Goal: Information Seeking & Learning: Learn about a topic

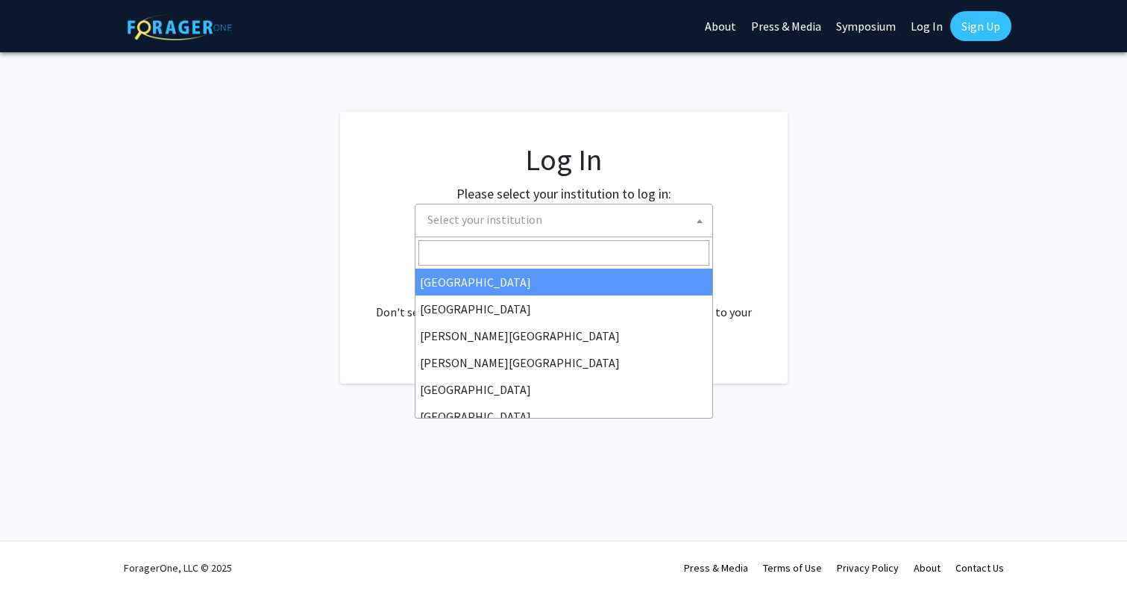
select select "34"
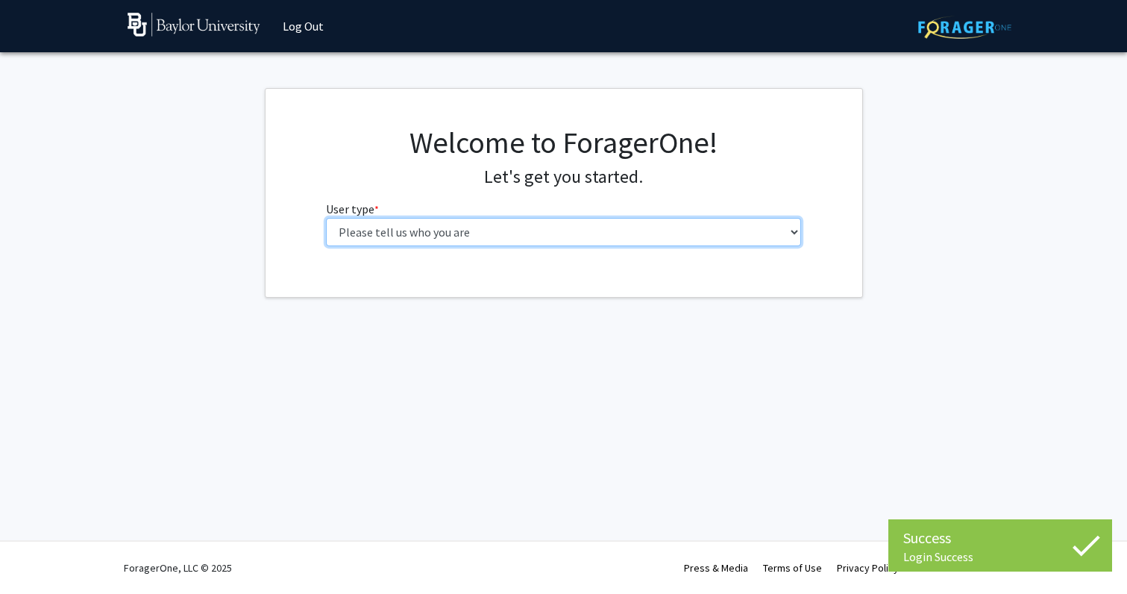
click at [579, 227] on select "Please tell us who you are Undergraduate Student Master's Student Doctoral Cand…" at bounding box center [563, 232] width 475 height 28
select select "1: undergrad"
click at [326, 218] on select "Please tell us who you are Undergraduate Student Master's Student Doctoral Cand…" at bounding box center [563, 232] width 475 height 28
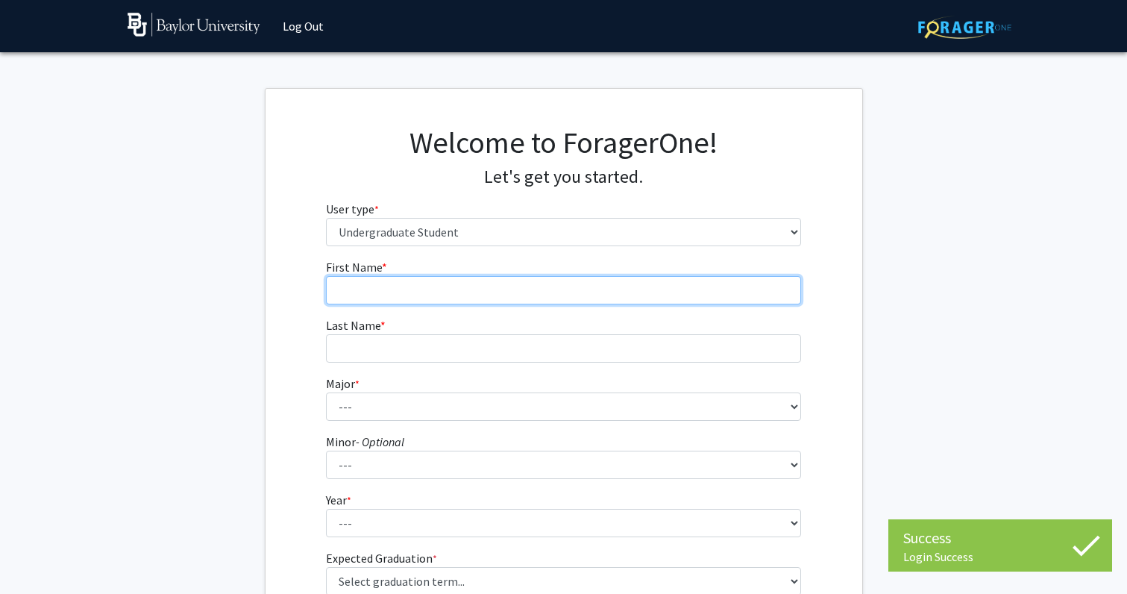
click at [557, 293] on input "First Name * required" at bounding box center [563, 290] width 475 height 28
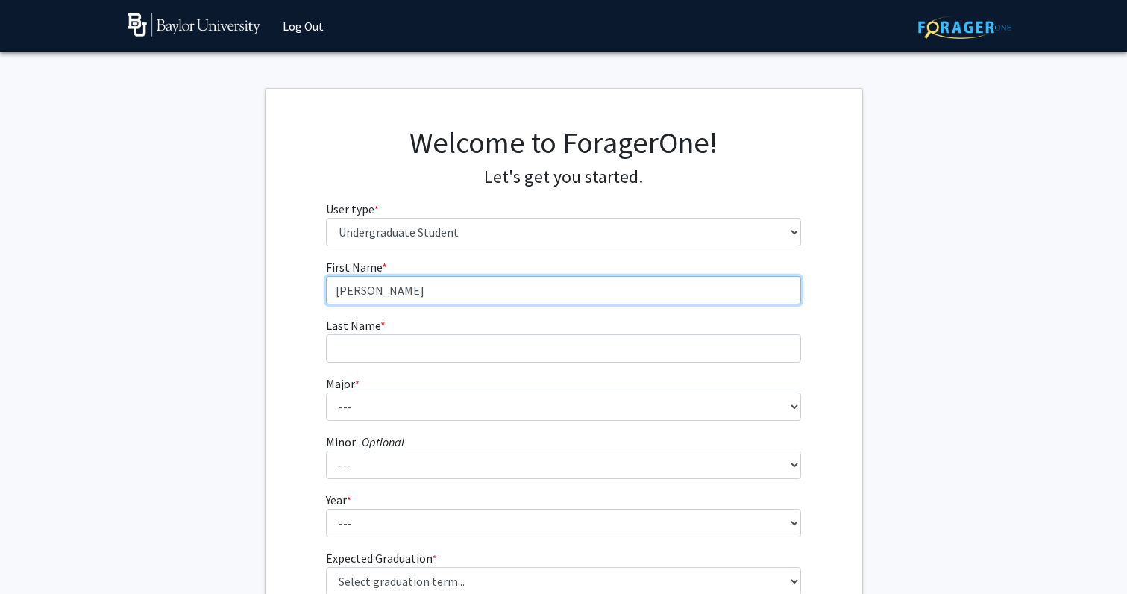
type input "[PERSON_NAME]"
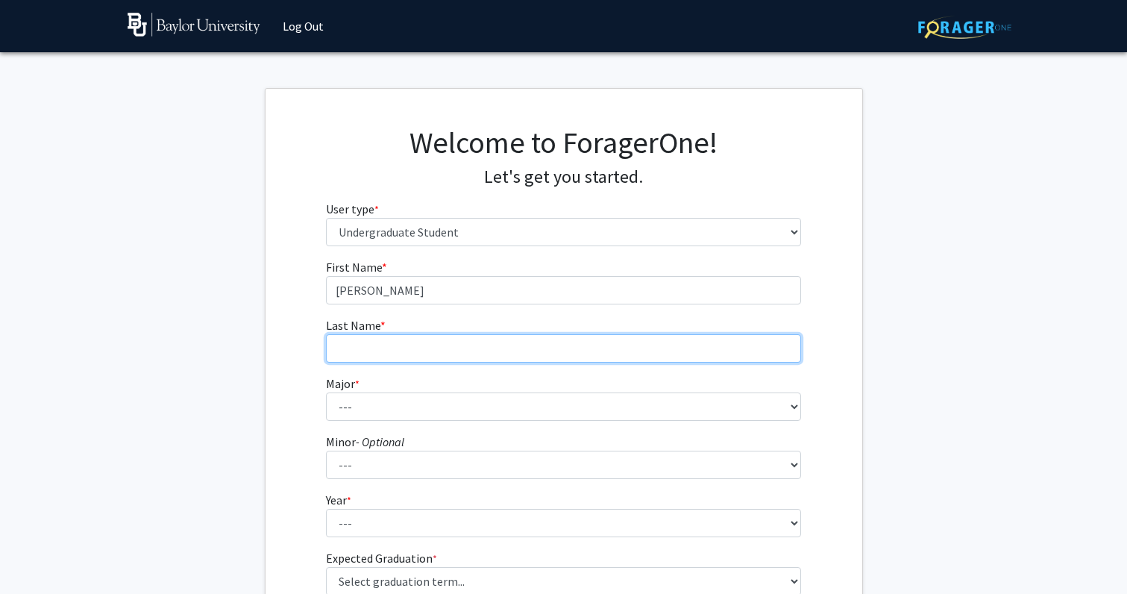
click at [513, 341] on input "Last Name * required" at bounding box center [563, 348] width 475 height 28
type input "[PERSON_NAME]"
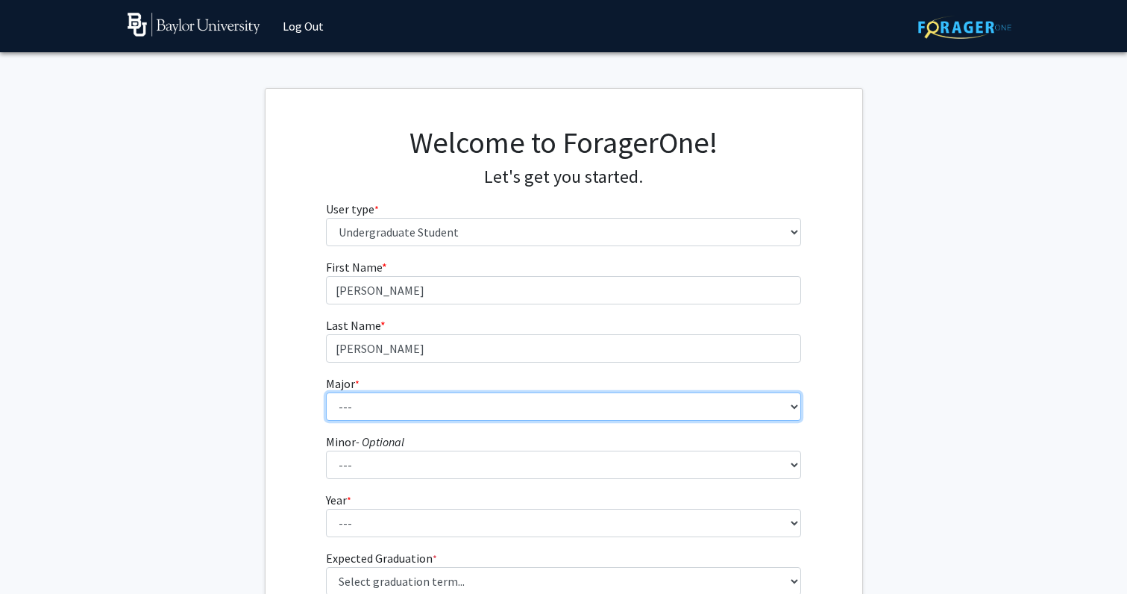
click at [517, 410] on select "--- Accounting American Studies Anthropology Apparel Design & Product Developme…" at bounding box center [563, 406] width 475 height 28
select select "95: 2760"
click at [326, 392] on select "--- Accounting American Studies Anthropology Apparel Design & Product Developme…" at bounding box center [563, 406] width 475 height 28
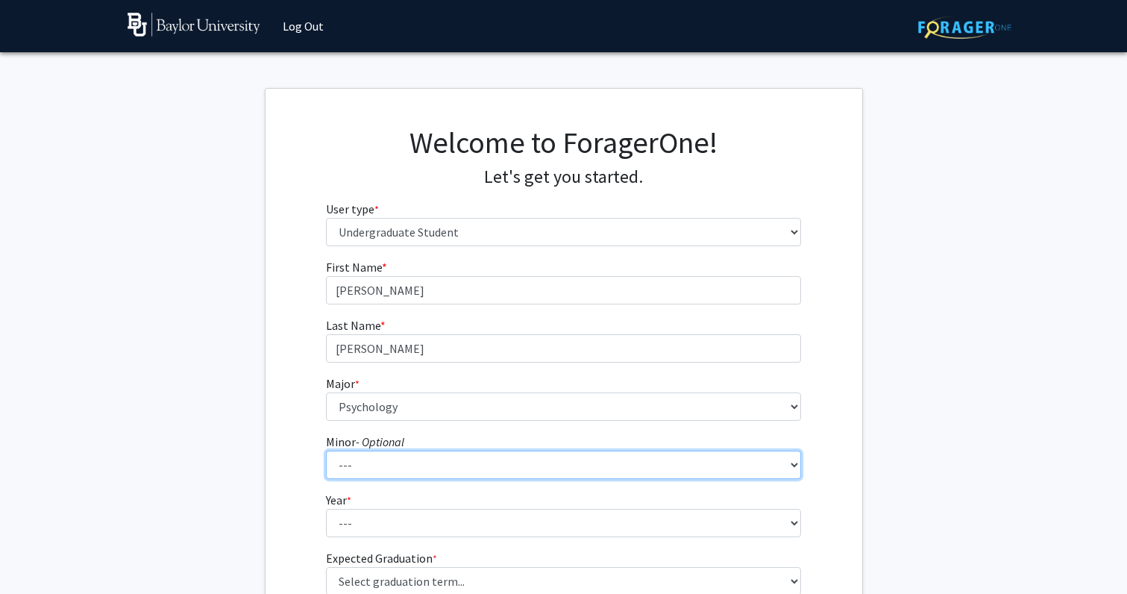
click at [450, 469] on select "--- Advertising American Sign Language American Studies Anthropology Apparel Me…" at bounding box center [563, 464] width 475 height 28
select select "42: 2105"
click at [326, 450] on select "--- Advertising American Sign Language American Studies Anthropology Apparel Me…" at bounding box center [563, 464] width 475 height 28
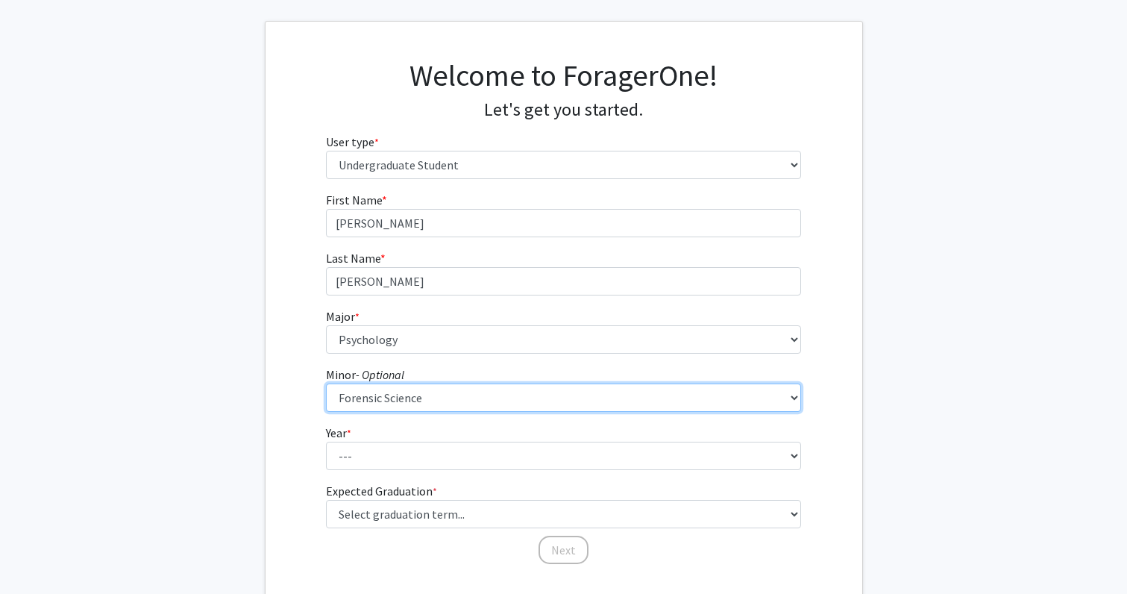
scroll to position [70, 0]
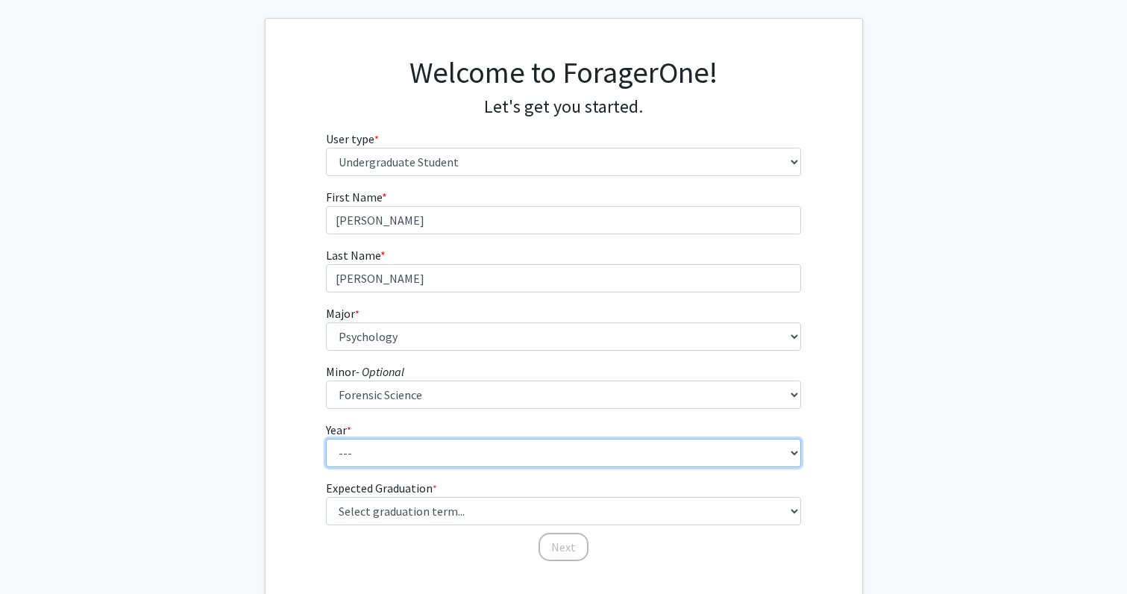
click at [428, 451] on select "--- First-year Sophomore Junior Senior Postbaccalaureate Certificate" at bounding box center [563, 452] width 475 height 28
select select "3: junior"
click at [326, 438] on select "--- First-year Sophomore Junior Senior Postbaccalaureate Certificate" at bounding box center [563, 452] width 475 height 28
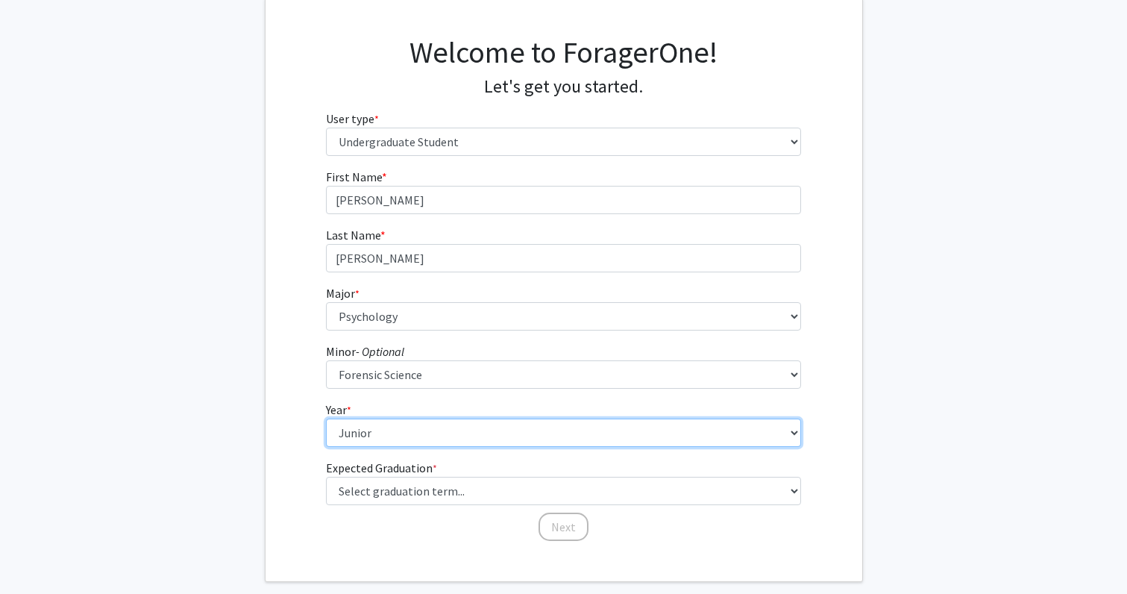
scroll to position [98, 0]
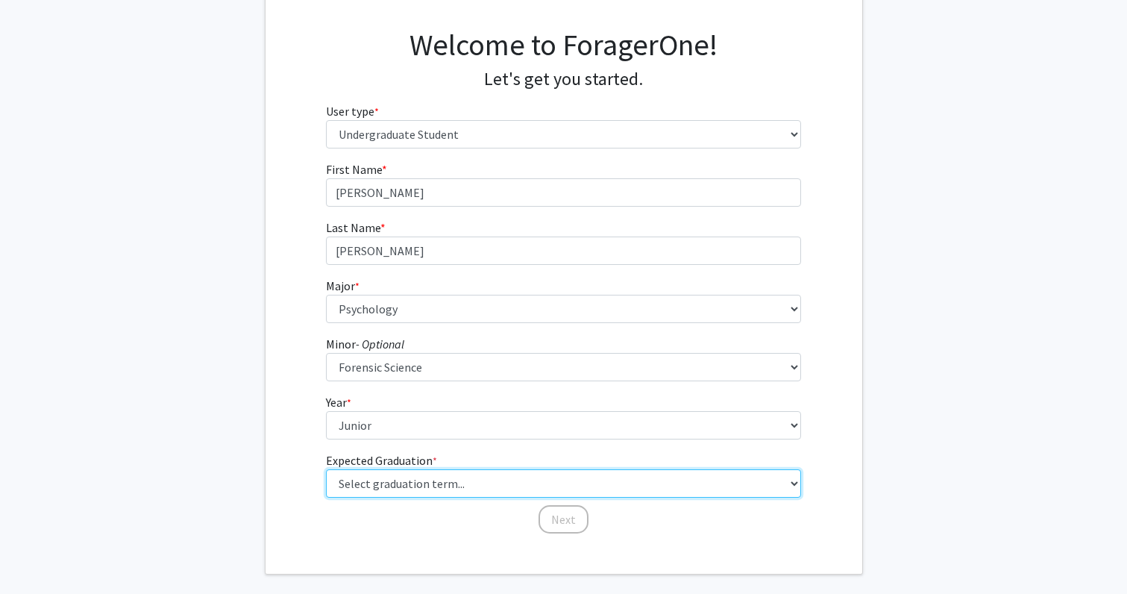
click at [426, 487] on select "Select graduation term... Spring 2025 Summer 2025 Fall 2025 Winter 2025 Spring …" at bounding box center [563, 483] width 475 height 28
select select "9: spring_2027"
click at [326, 469] on select "Select graduation term... Spring 2025 Summer 2025 Fall 2025 Winter 2025 Spring …" at bounding box center [563, 483] width 475 height 28
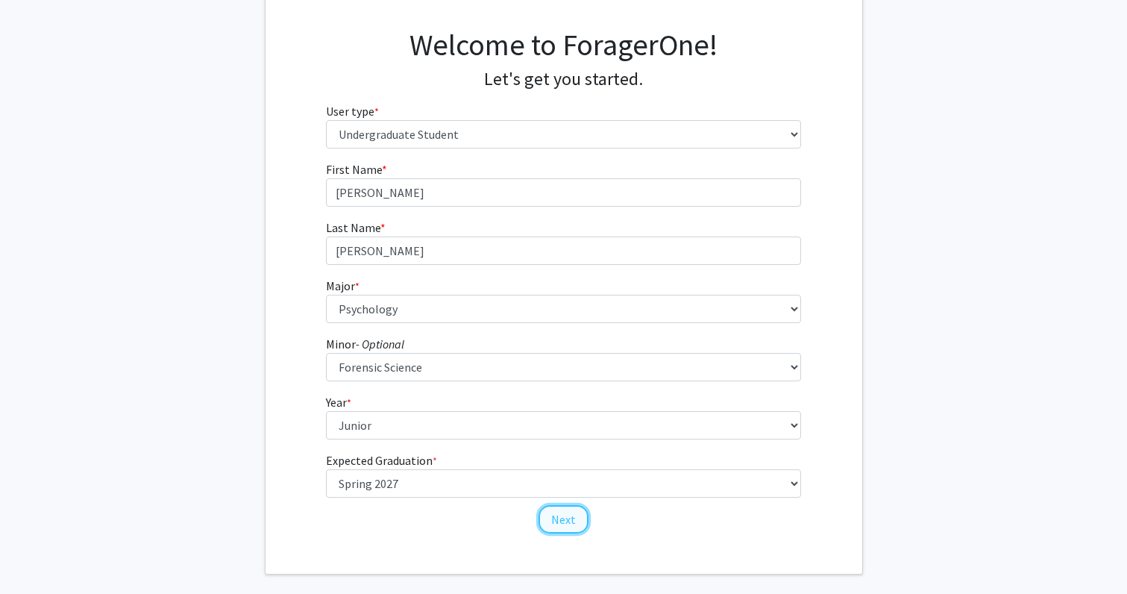
click at [557, 520] on button "Next" at bounding box center [563, 519] width 50 height 28
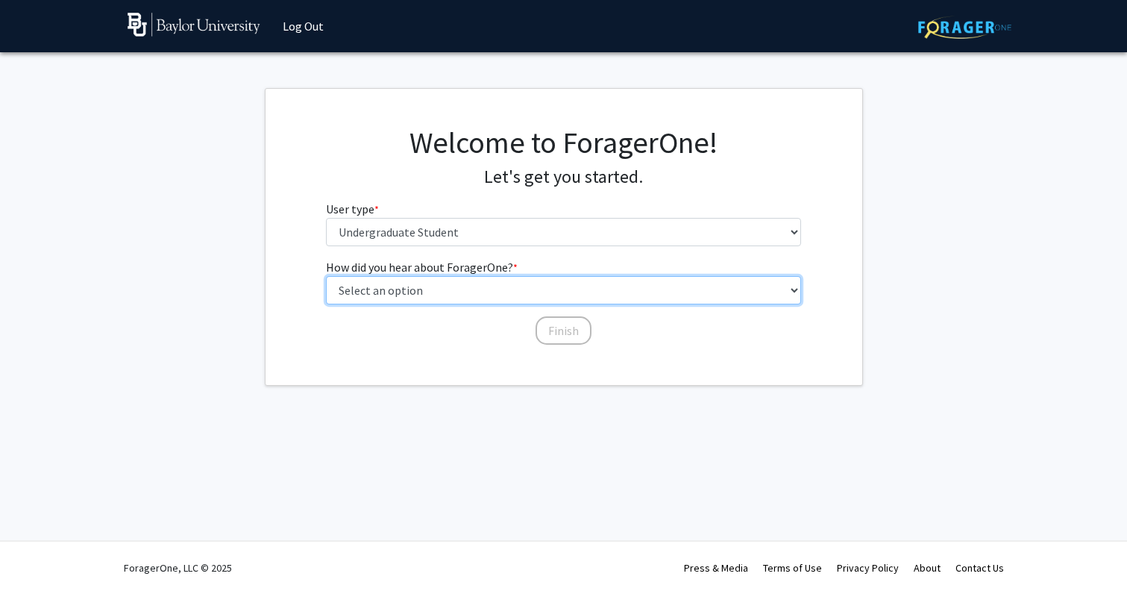
click at [479, 289] on select "Select an option Peer/student recommendation Faculty/staff recommendation Unive…" at bounding box center [563, 290] width 475 height 28
select select "2: faculty_recommendation"
click at [326, 276] on select "Select an option Peer/student recommendation Faculty/staff recommendation Unive…" at bounding box center [563, 290] width 475 height 28
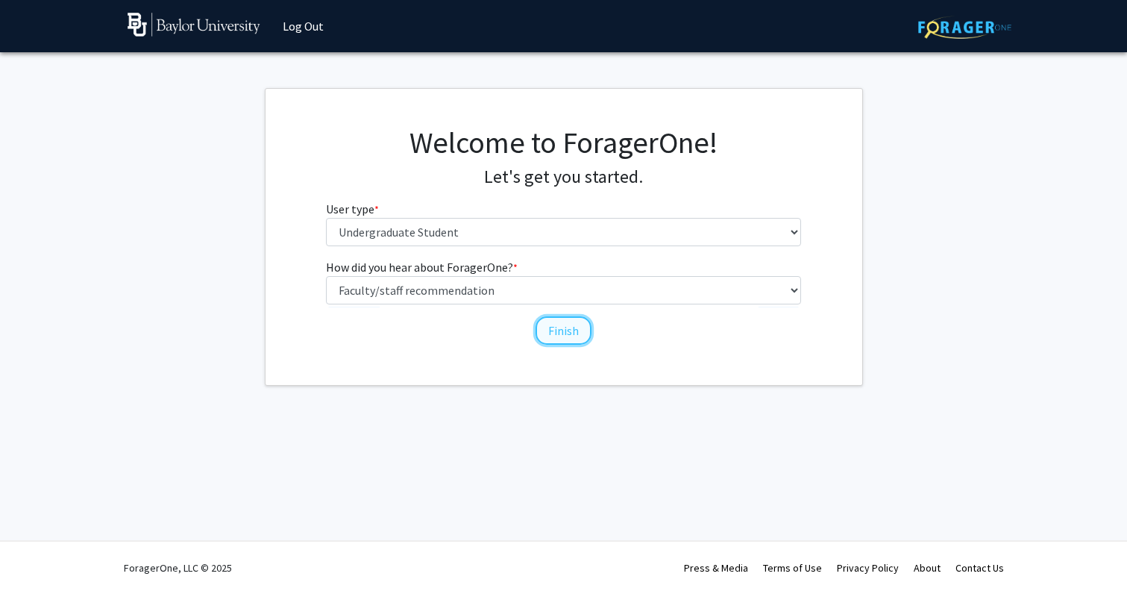
click at [576, 327] on button "Finish" at bounding box center [563, 330] width 56 height 28
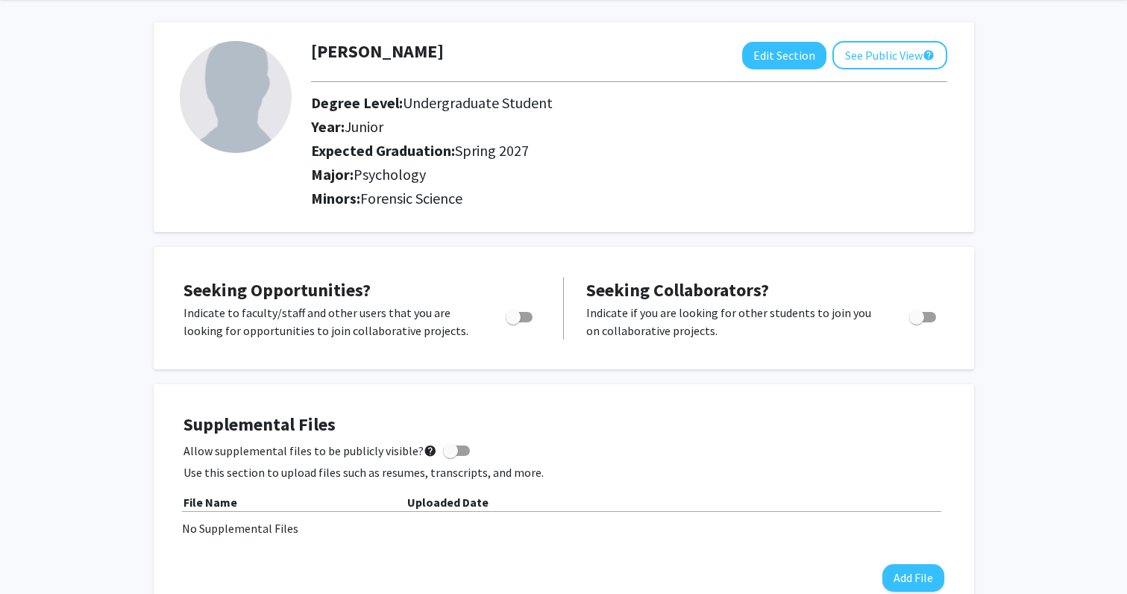
scroll to position [64, 0]
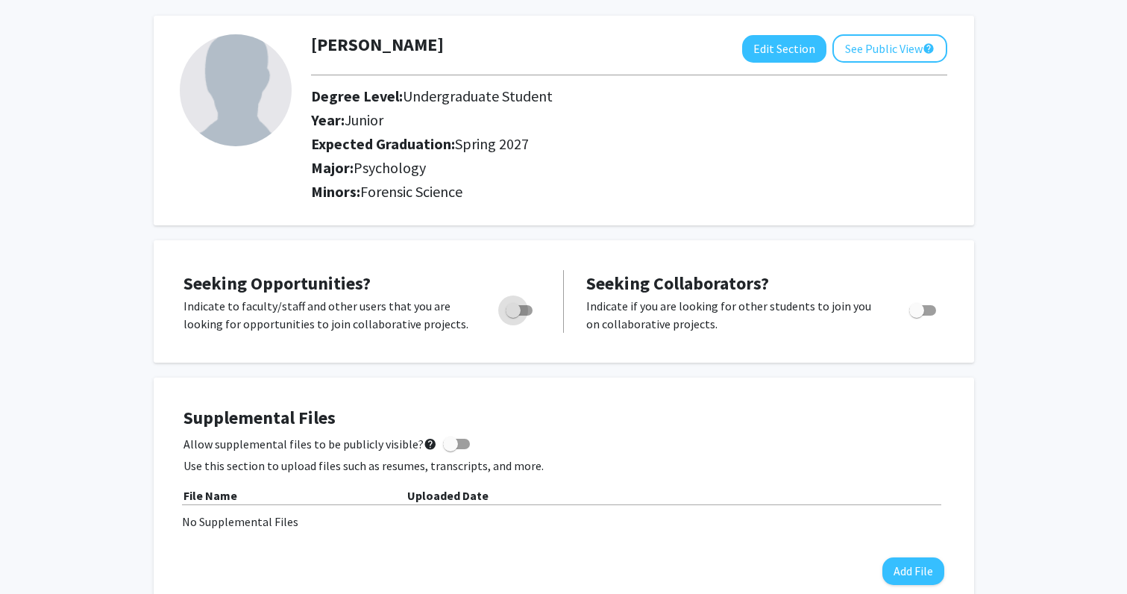
click at [524, 308] on span "Toggle" at bounding box center [519, 310] width 27 height 10
click at [513, 315] on input "Are you actively seeking opportunities?" at bounding box center [512, 315] width 1 height 1
checkbox input "true"
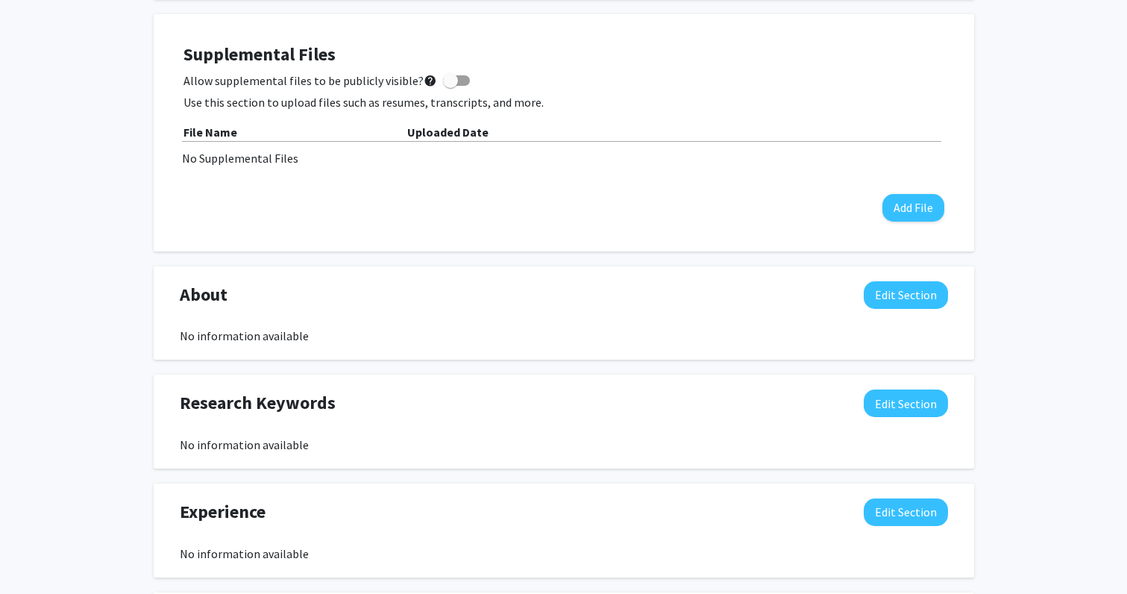
scroll to position [429, 0]
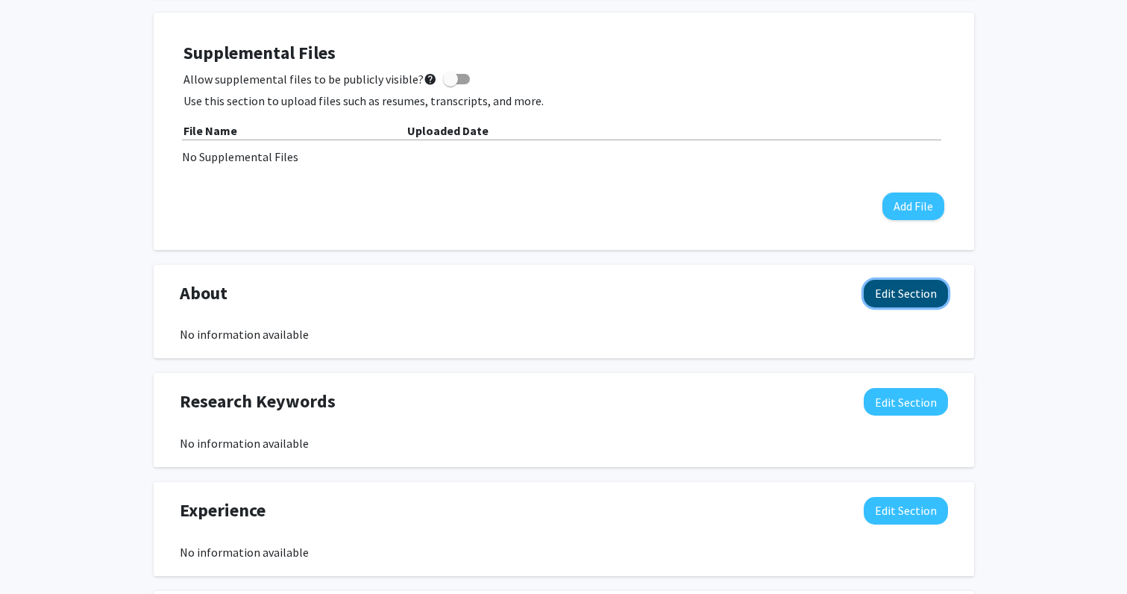
click at [888, 288] on button "Edit Section" at bounding box center [905, 294] width 84 height 28
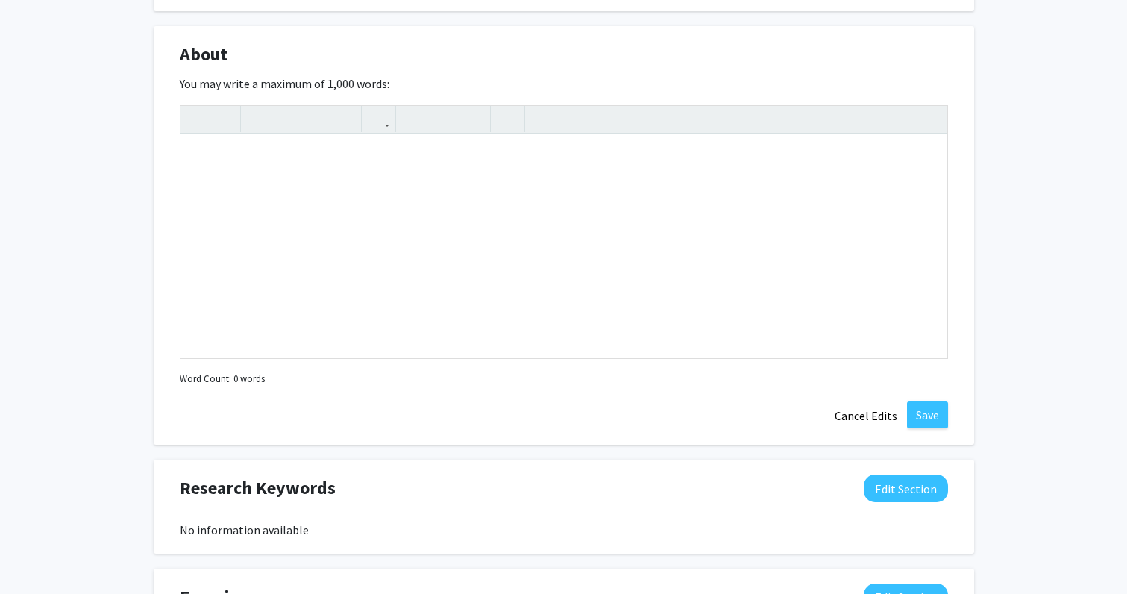
scroll to position [751, 0]
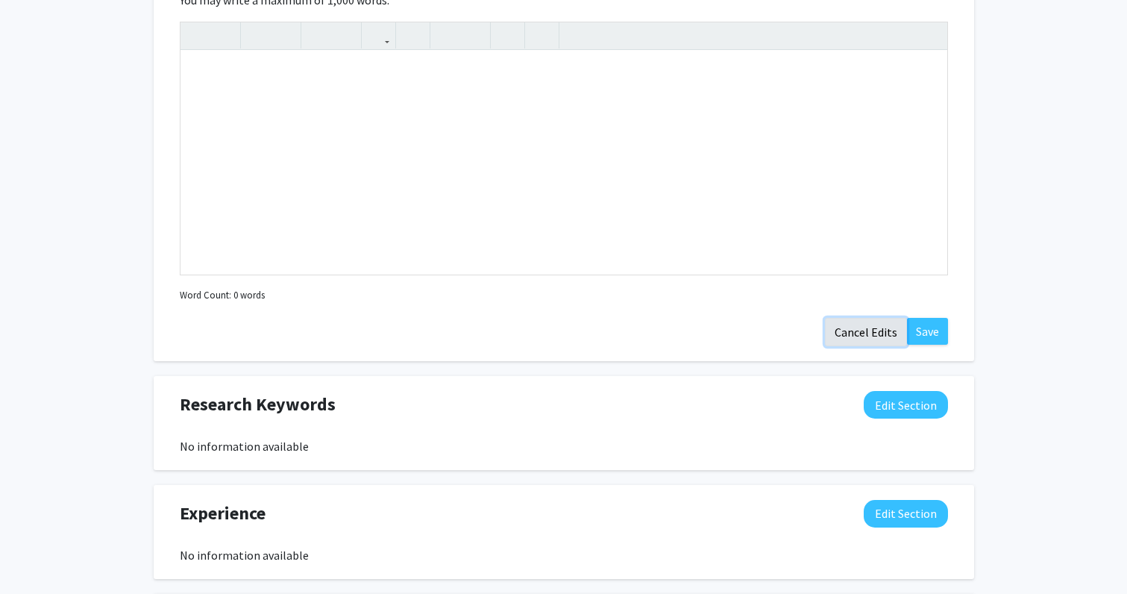
click at [866, 330] on button "Cancel Edits" at bounding box center [866, 332] width 82 height 28
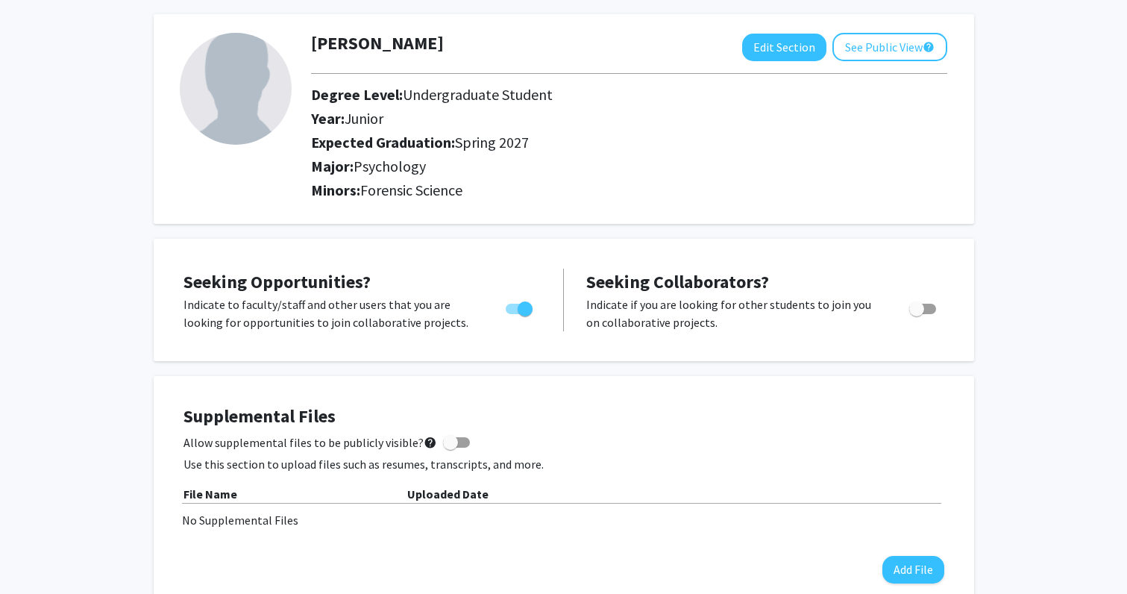
scroll to position [0, 0]
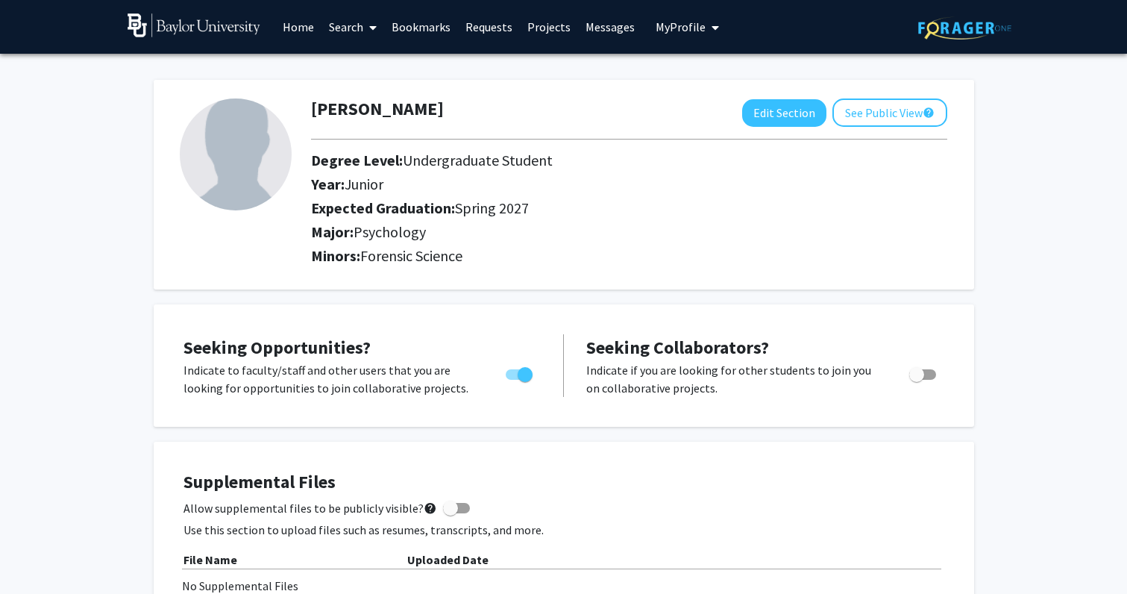
click at [371, 25] on icon at bounding box center [372, 28] width 7 height 12
click at [383, 60] on span "Faculty/Staff" at bounding box center [376, 69] width 110 height 30
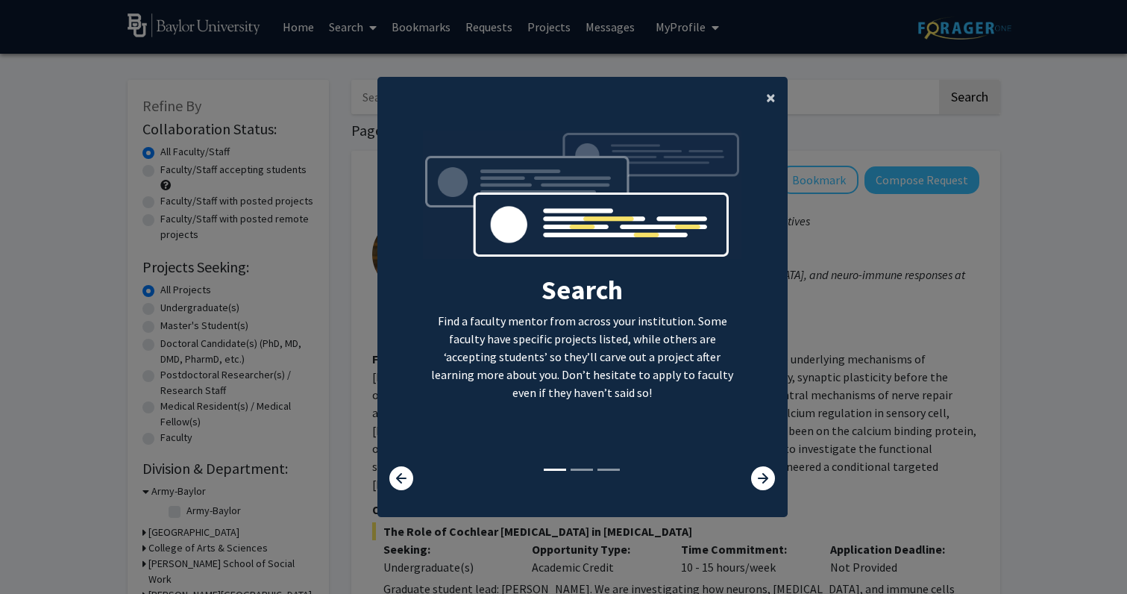
click at [767, 101] on span "×" at bounding box center [771, 97] width 10 height 23
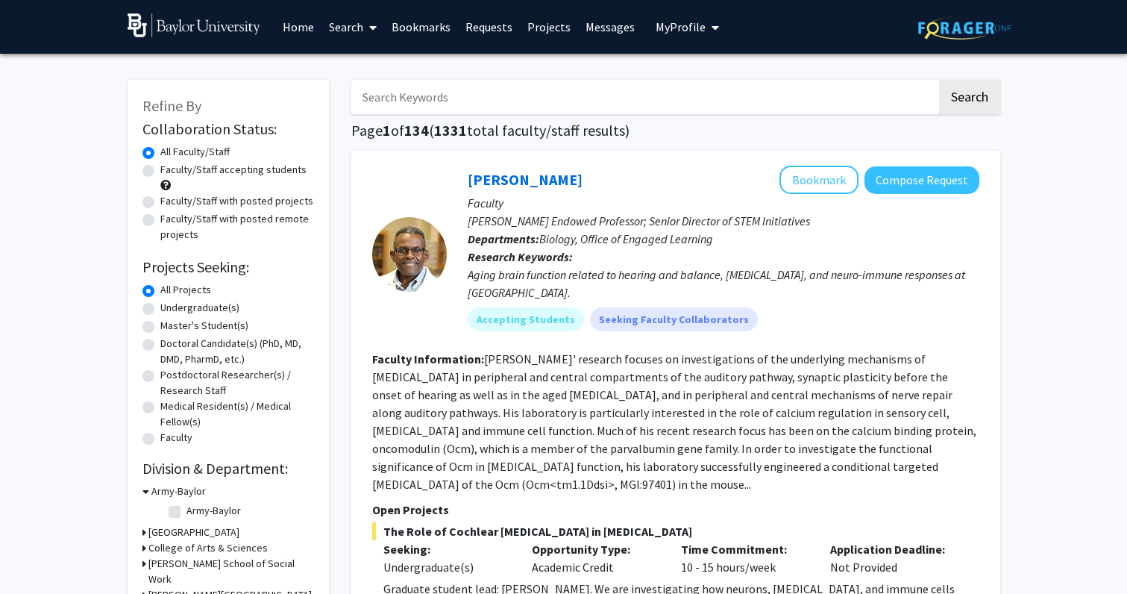
click at [202, 306] on label "Undergraduate(s)" at bounding box center [199, 308] width 79 height 16
click at [170, 306] on input "Undergraduate(s)" at bounding box center [165, 305] width 10 height 10
radio input "true"
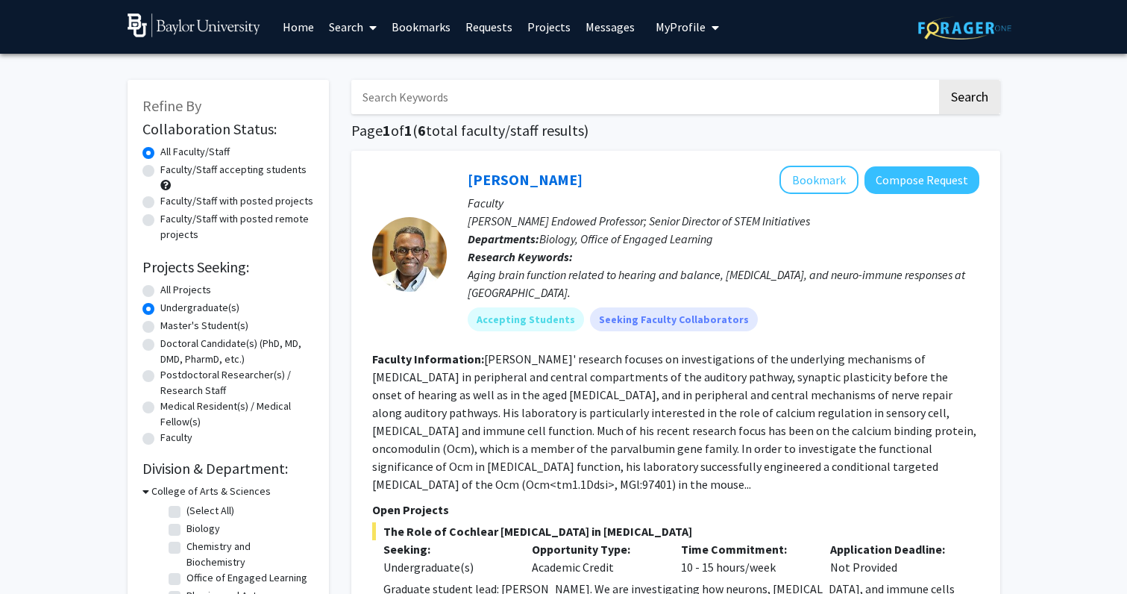
click at [214, 170] on label "Faculty/Staff accepting students" at bounding box center [233, 170] width 146 height 16
click at [170, 170] on input "Faculty/Staff accepting students" at bounding box center [165, 167] width 10 height 10
radio input "true"
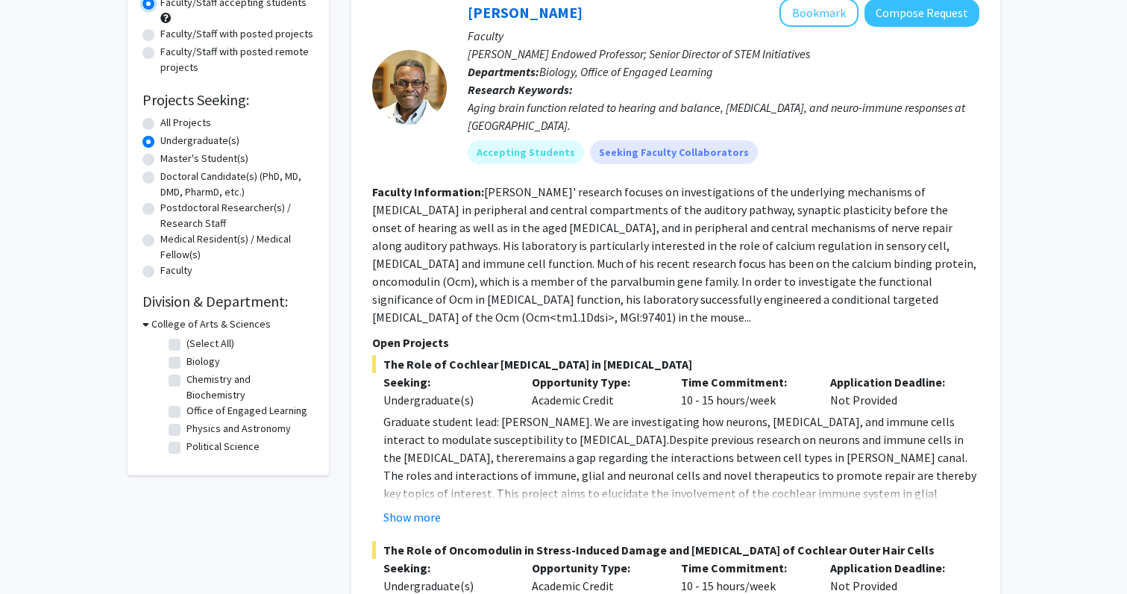
scroll to position [164, 0]
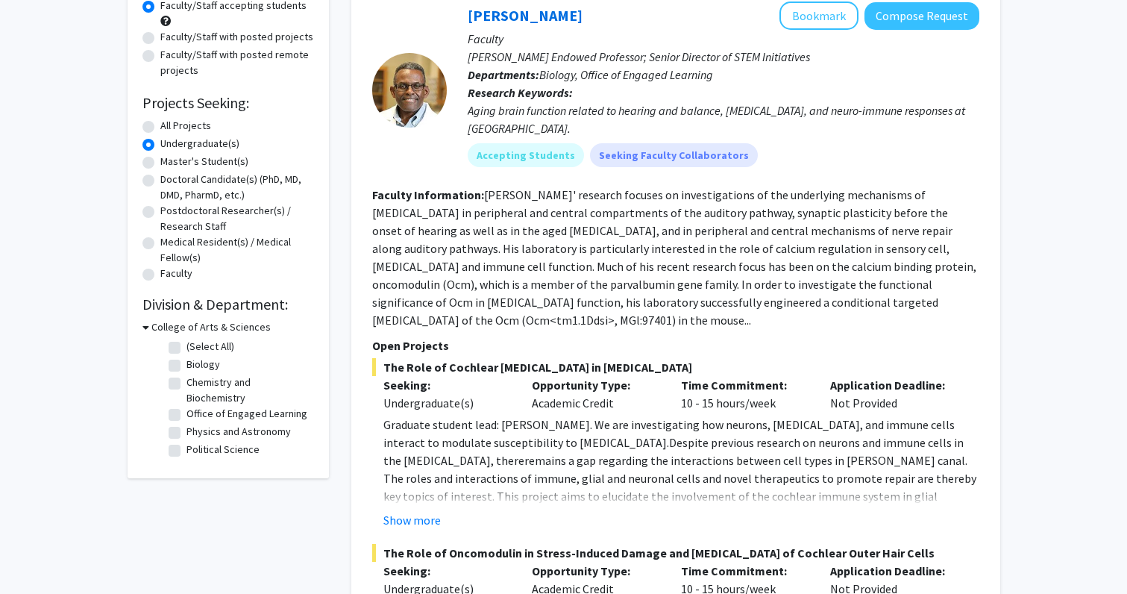
click at [186, 441] on label "Political Science" at bounding box center [222, 449] width 73 height 16
click at [186, 441] on input "Political Science" at bounding box center [191, 446] width 10 height 10
checkbox input "true"
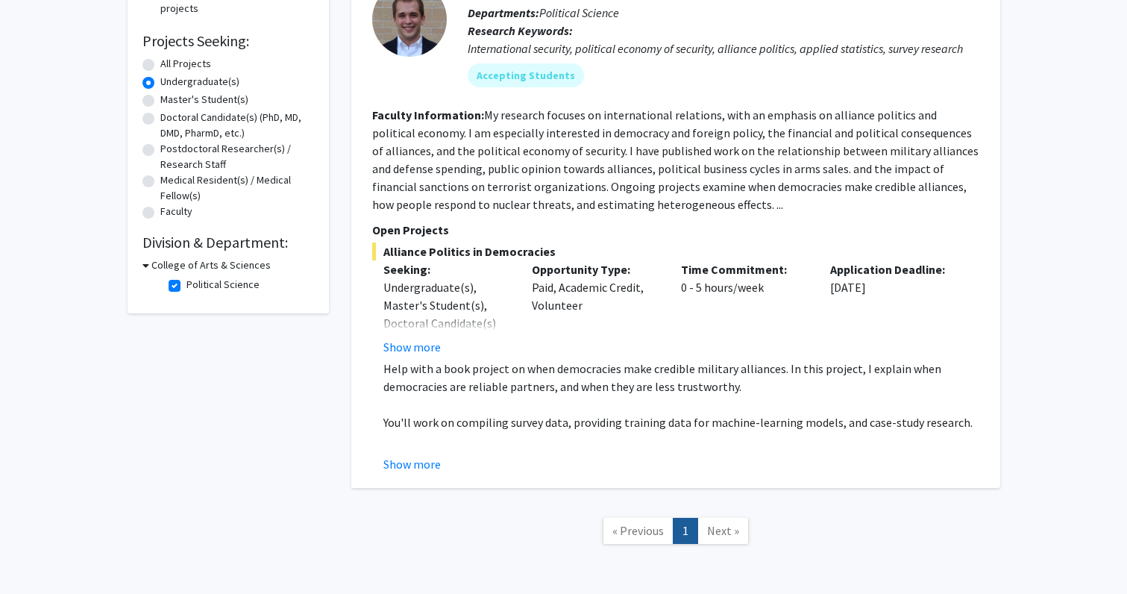
scroll to position [225, 0]
click at [186, 283] on label "Political Science" at bounding box center [222, 285] width 73 height 16
click at [186, 283] on input "Political Science" at bounding box center [191, 282] width 10 height 10
checkbox input "false"
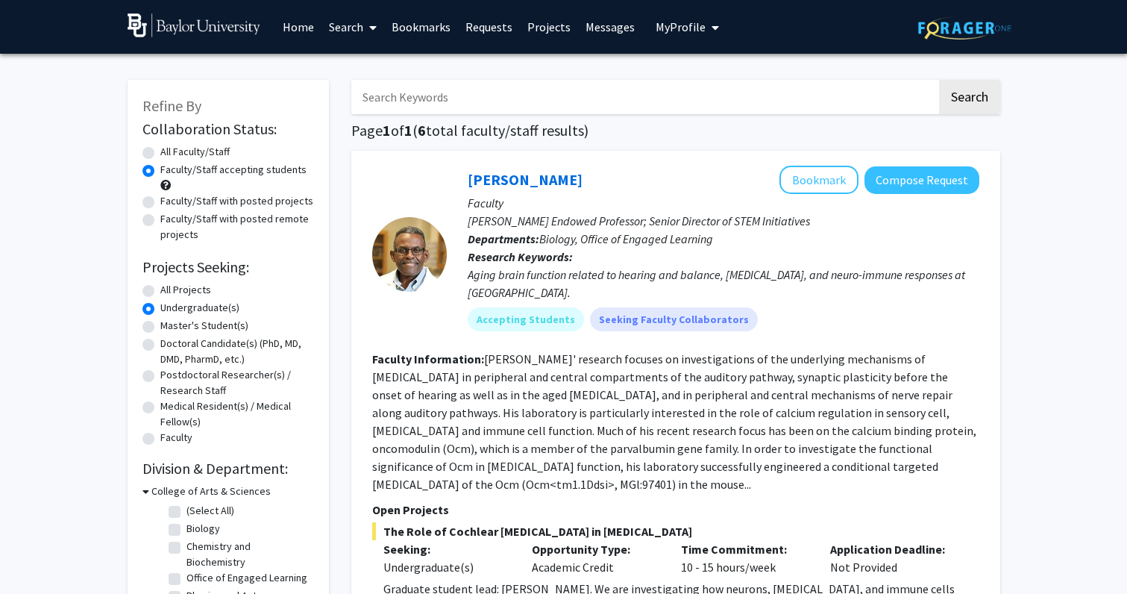
click at [371, 28] on icon at bounding box center [372, 28] width 7 height 12
click at [301, 26] on link "Home" at bounding box center [298, 27] width 46 height 52
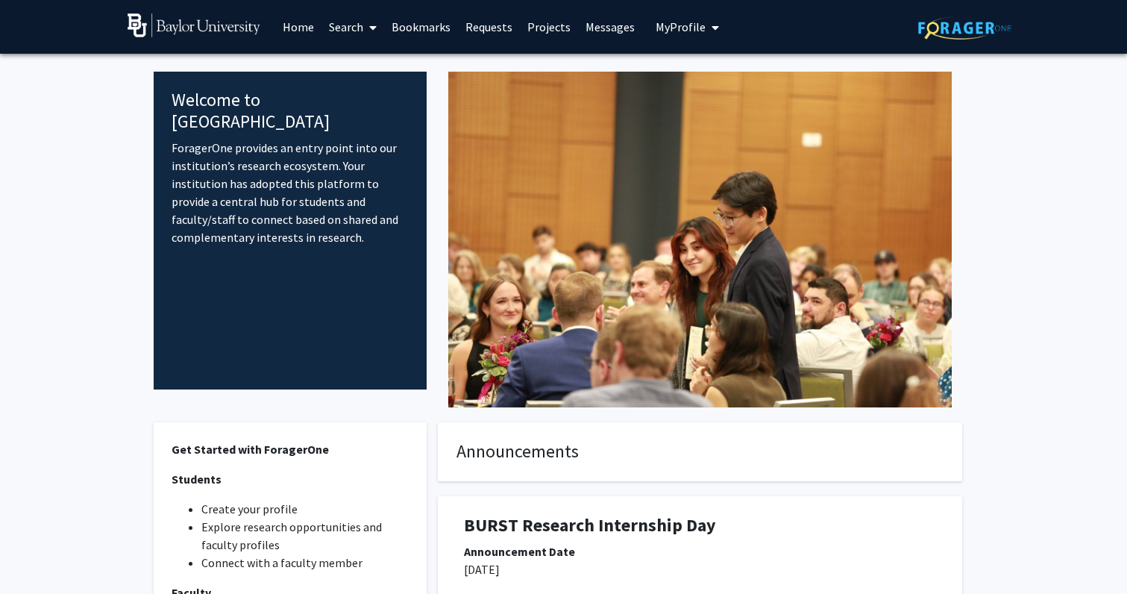
click at [711, 26] on icon "My profile dropdown to access profile and logout" at bounding box center [714, 28] width 7 height 12
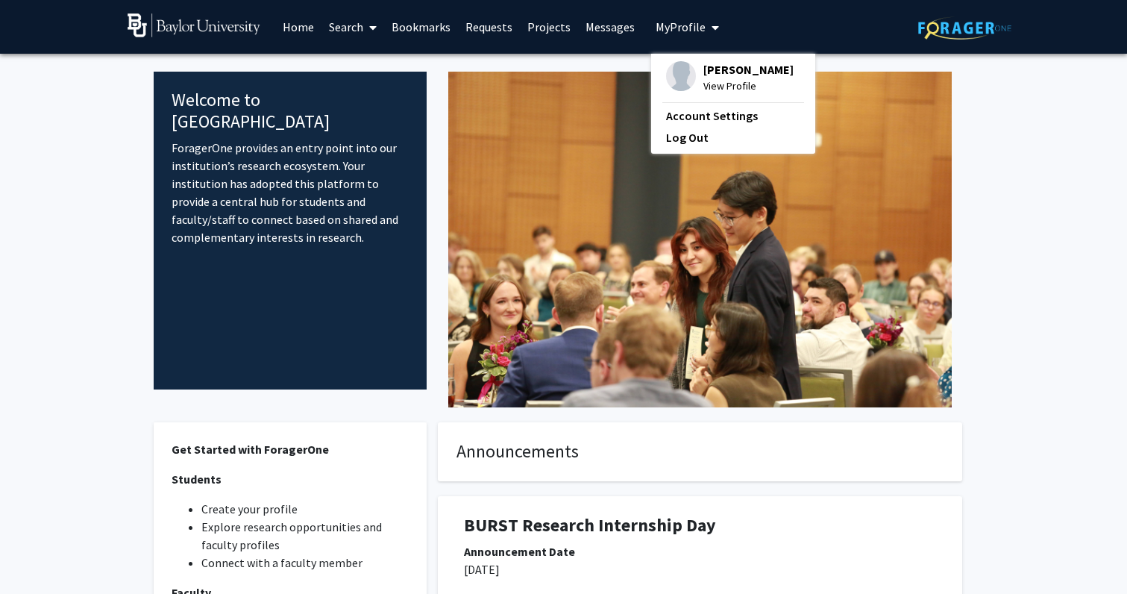
click at [705, 28] on span "My profile dropdown to access profile and logout" at bounding box center [711, 27] width 13 height 52
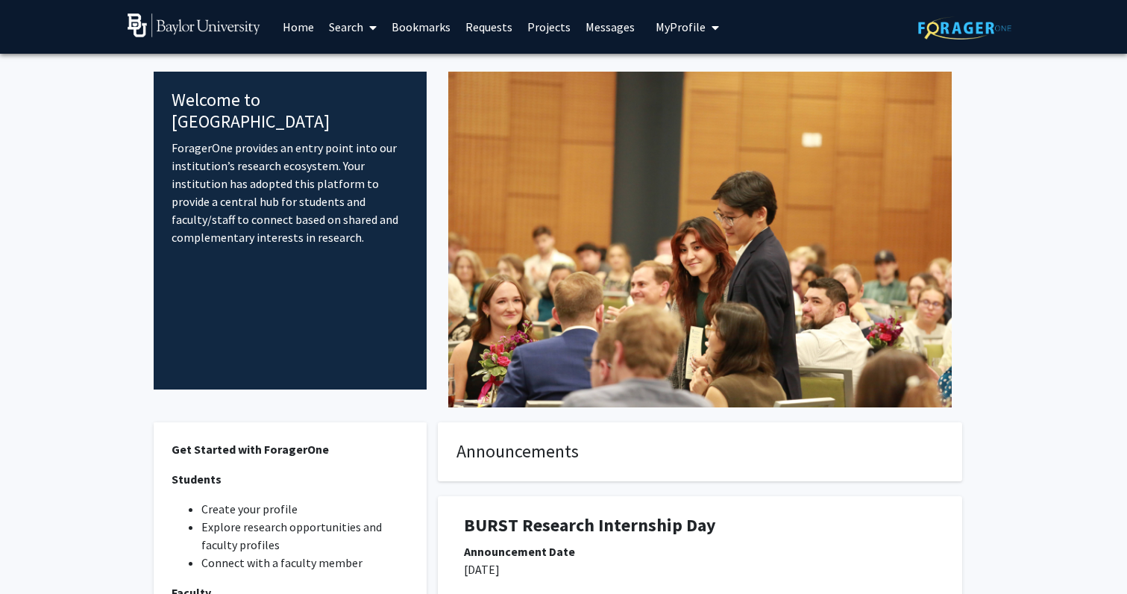
click at [350, 24] on link "Search" at bounding box center [352, 27] width 63 height 52
click at [365, 94] on span "Students" at bounding box center [366, 99] width 91 height 30
